Goal: Information Seeking & Learning: Understand process/instructions

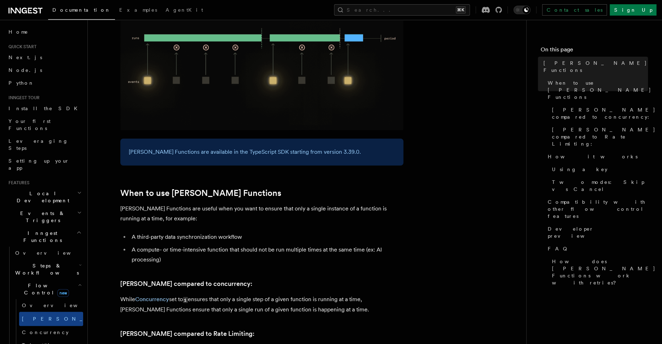
scroll to position [279, 0]
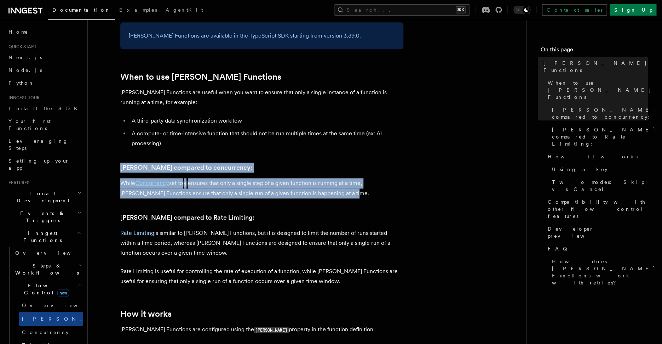
drag, startPoint x: 165, startPoint y: 152, endPoint x: 174, endPoint y: 195, distance: 43.0
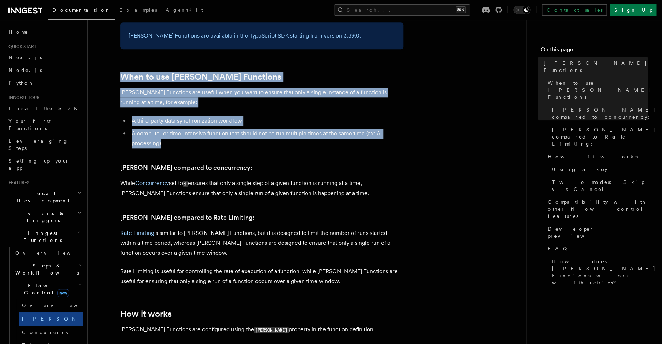
drag, startPoint x: 172, startPoint y: 139, endPoint x: 172, endPoint y: 53, distance: 86.0
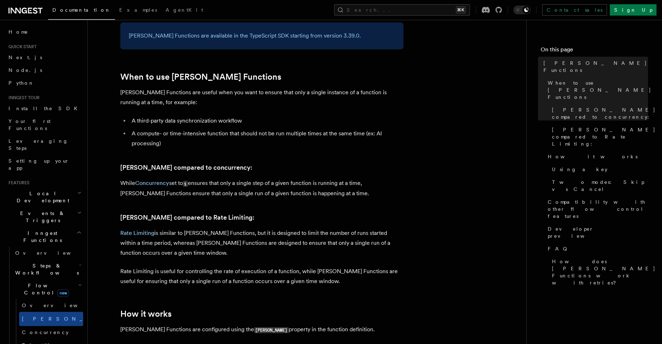
drag, startPoint x: 172, startPoint y: 53, endPoint x: 172, endPoint y: 82, distance: 29.0
click at [173, 133] on li "A compute- or time-intensive function that should not be run multiple times at …" at bounding box center [266, 138] width 274 height 20
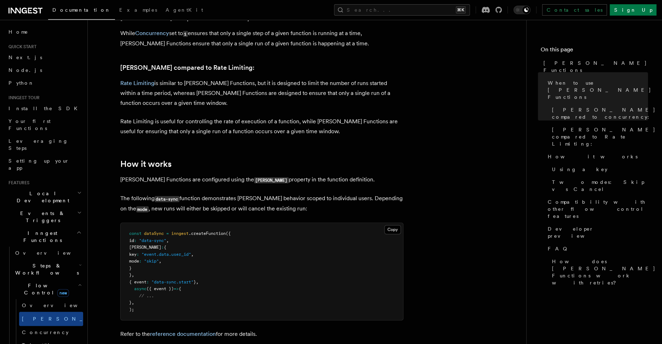
scroll to position [432, 0]
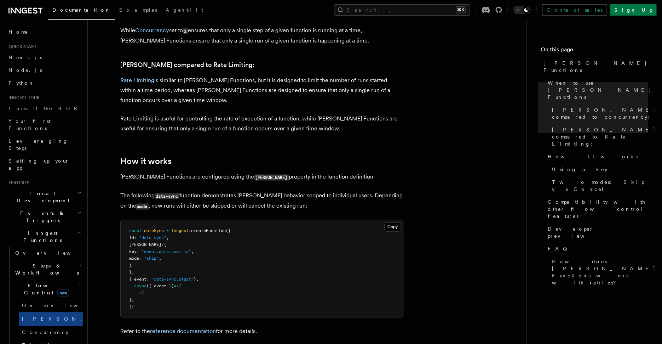
click at [142, 241] on span "[PERSON_NAME]" at bounding box center [145, 243] width 32 height 5
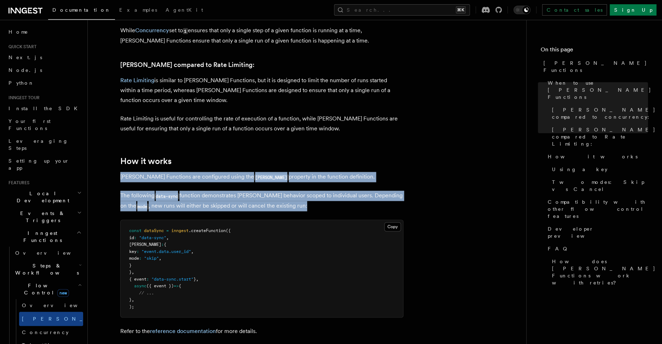
drag, startPoint x: 324, startPoint y: 152, endPoint x: 325, endPoint y: 195, distance: 42.5
click at [325, 195] on p "The following data-sync function demonstrates [PERSON_NAME] behavior scoped to …" at bounding box center [261, 200] width 283 height 21
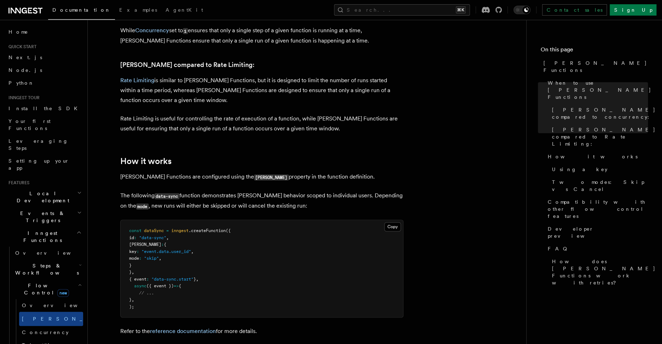
click at [320, 195] on p "The following data-sync function demonstrates [PERSON_NAME] behavior scoped to …" at bounding box center [261, 200] width 283 height 21
click at [165, 252] on pre "const dataSync = inngest .createFunction ({ id : "data-sync" , [PERSON_NAME] : …" at bounding box center [262, 268] width 282 height 97
drag, startPoint x: 163, startPoint y: 253, endPoint x: 119, endPoint y: 232, distance: 49.1
click at [121, 232] on pre "const dataSync = inngest .createFunction ({ id : "data-sync" , [PERSON_NAME] : …" at bounding box center [262, 268] width 282 height 97
copy code "[PERSON_NAME] : { key : "event.data.user_id" , mode : "skip" , }"
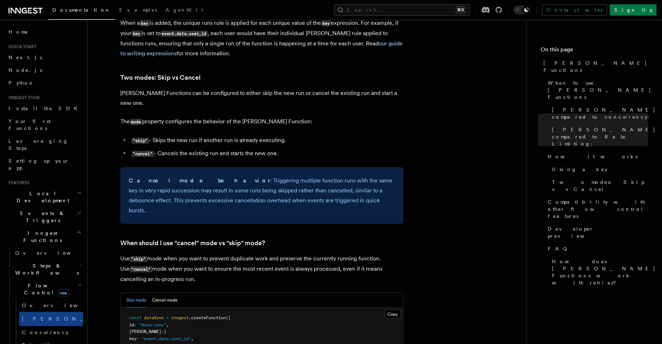
scroll to position [875, 0]
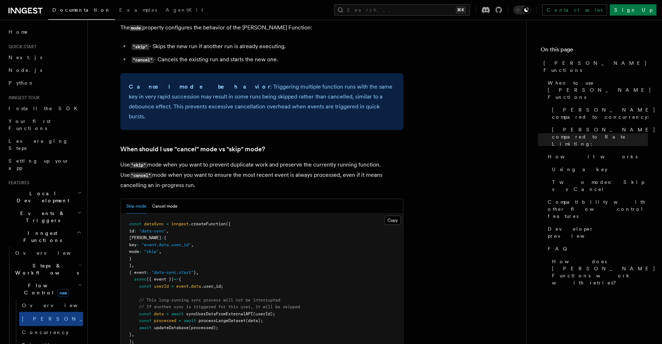
drag, startPoint x: 267, startPoint y: 108, endPoint x: 267, endPoint y: 154, distance: 46.0
click at [267, 154] on article "Features Inngest Functions Flow Control [PERSON_NAME] Functions TypeScript v3.3…" at bounding box center [307, 30] width 416 height 1749
click at [267, 160] on p "Use "skip" mode when you want to prevent duplicate work and preserve the curren…" at bounding box center [261, 175] width 283 height 30
drag, startPoint x: 264, startPoint y: 157, endPoint x: 266, endPoint y: 105, distance: 52.8
click at [266, 105] on article "Features Inngest Functions Flow Control [PERSON_NAME] Functions TypeScript v3.3…" at bounding box center [307, 30] width 416 height 1749
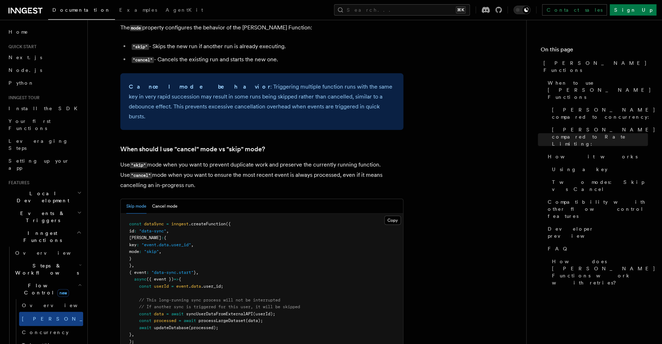
click at [266, 105] on article "Features Inngest Functions Flow Control [PERSON_NAME] Functions TypeScript v3.3…" at bounding box center [307, 30] width 416 height 1749
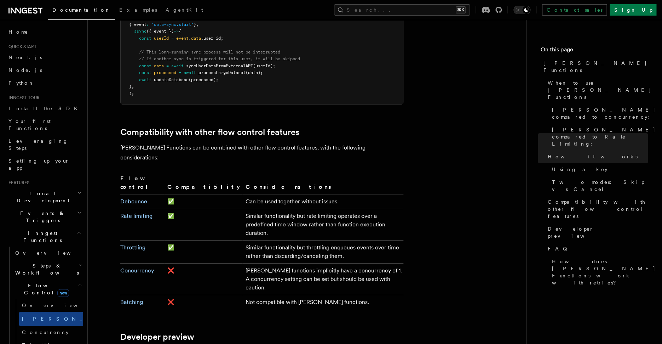
scroll to position [1131, 0]
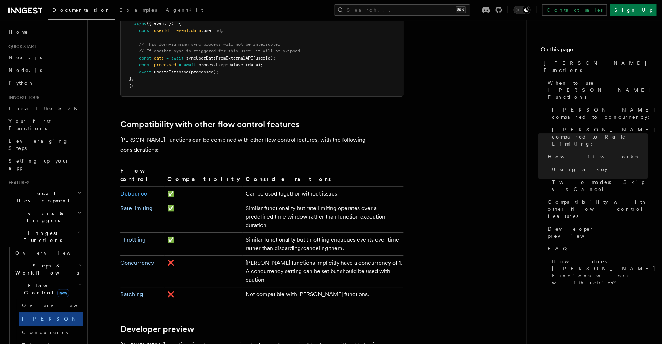
click at [135, 190] on link "Debounce" at bounding box center [133, 193] width 27 height 7
